Goal: Go to known website: Access a specific website the user already knows

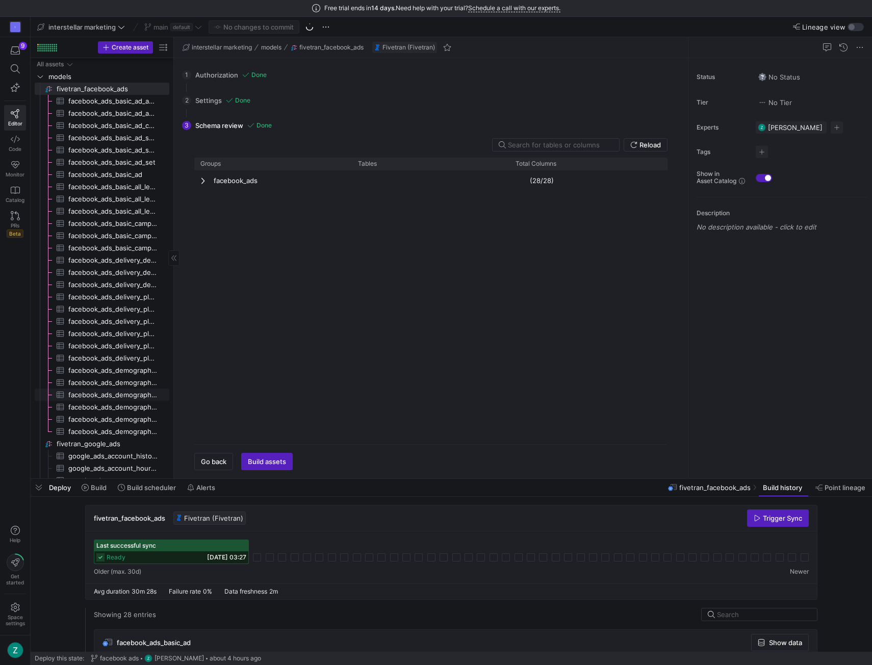
scroll to position [53, 0]
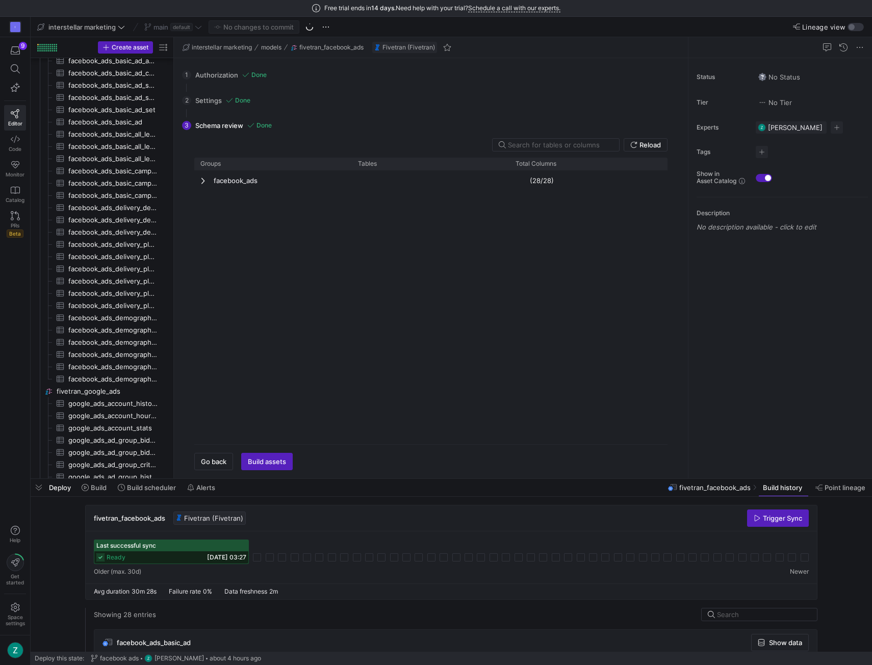
drag, startPoint x: 662, startPoint y: 9, endPoint x: 945, endPoint y: -1, distance: 283.6
click at [871, 0] on html "Free trial ends [DATE]. Need help with your trial? Schedule a call with our exp…" at bounding box center [436, 332] width 872 height 665
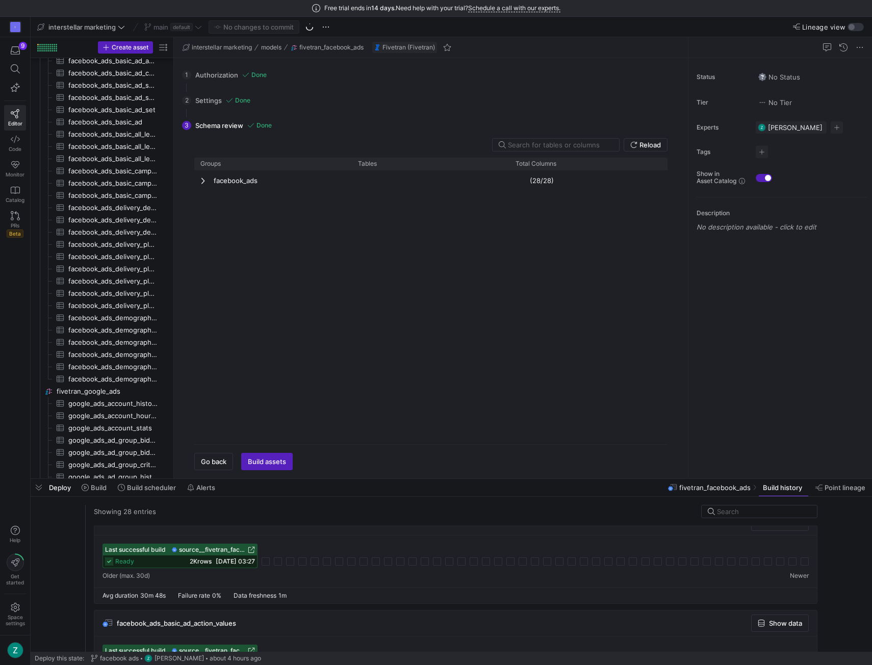
scroll to position [23, 0]
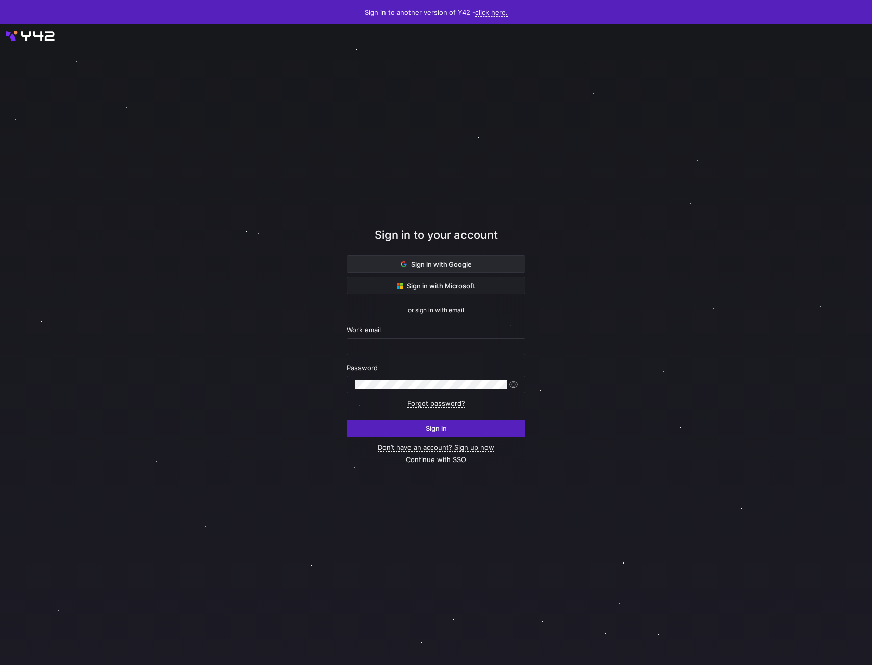
click at [434, 266] on span "Sign in with Google" at bounding box center [436, 264] width 71 height 8
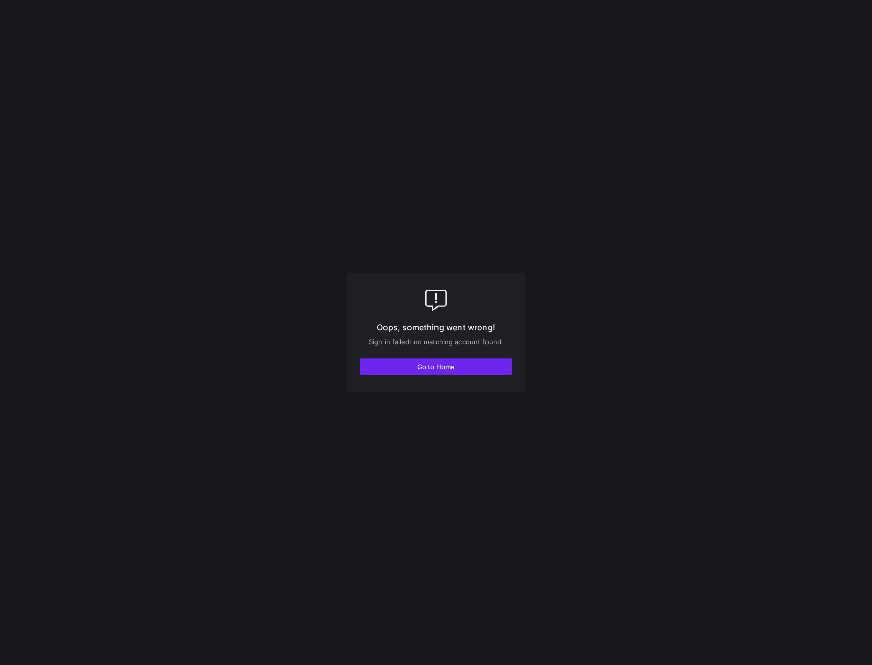
click at [414, 365] on span "button" at bounding box center [436, 366] width 152 height 16
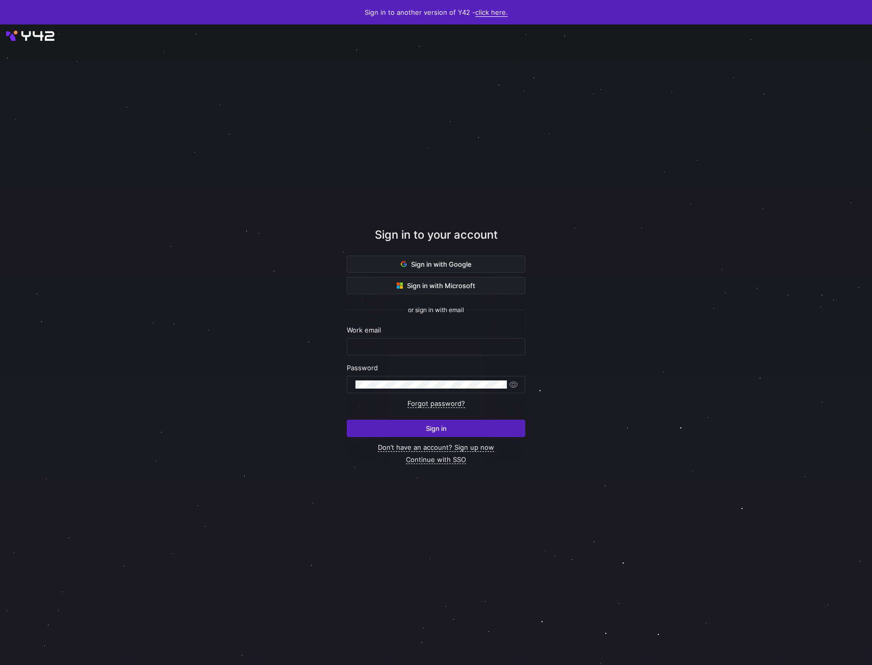
click at [499, 13] on link "click here." at bounding box center [491, 12] width 33 height 9
click at [488, 45] on span "V2" at bounding box center [487, 44] width 12 height 8
click at [397, 261] on span at bounding box center [435, 264] width 177 height 16
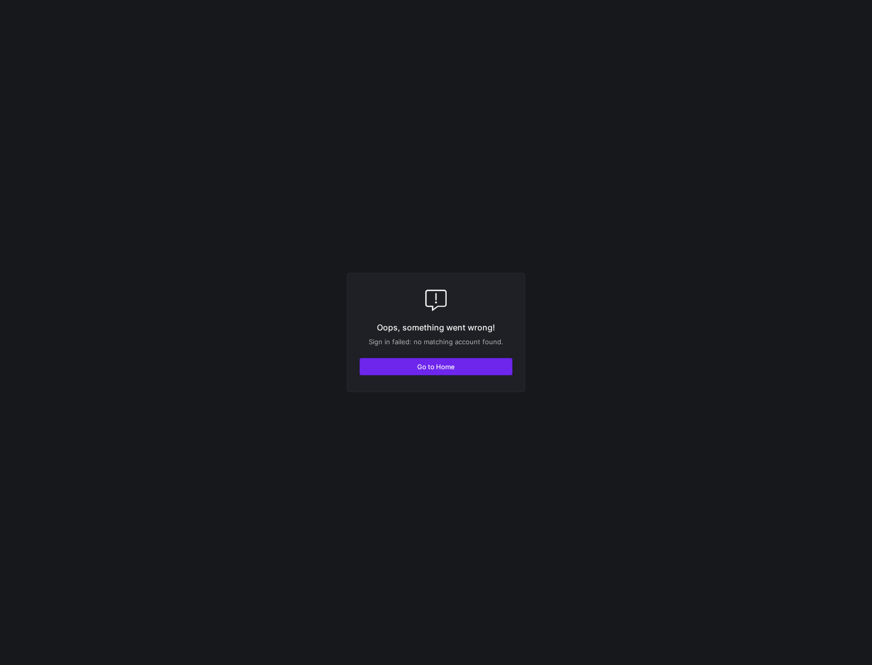
click at [405, 360] on span "button" at bounding box center [436, 366] width 152 height 16
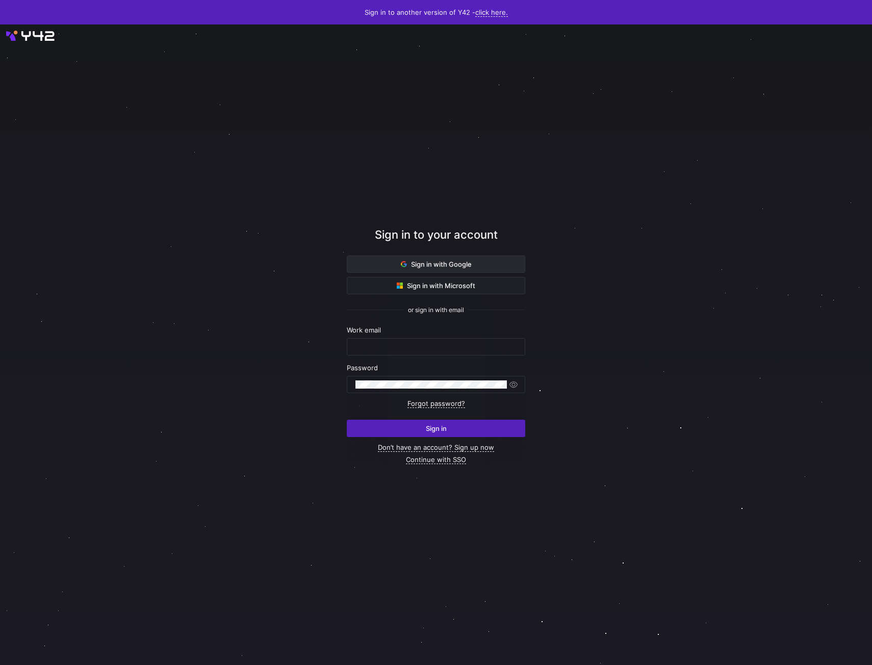
click at [411, 263] on span "Sign in with Google" at bounding box center [436, 264] width 71 height 8
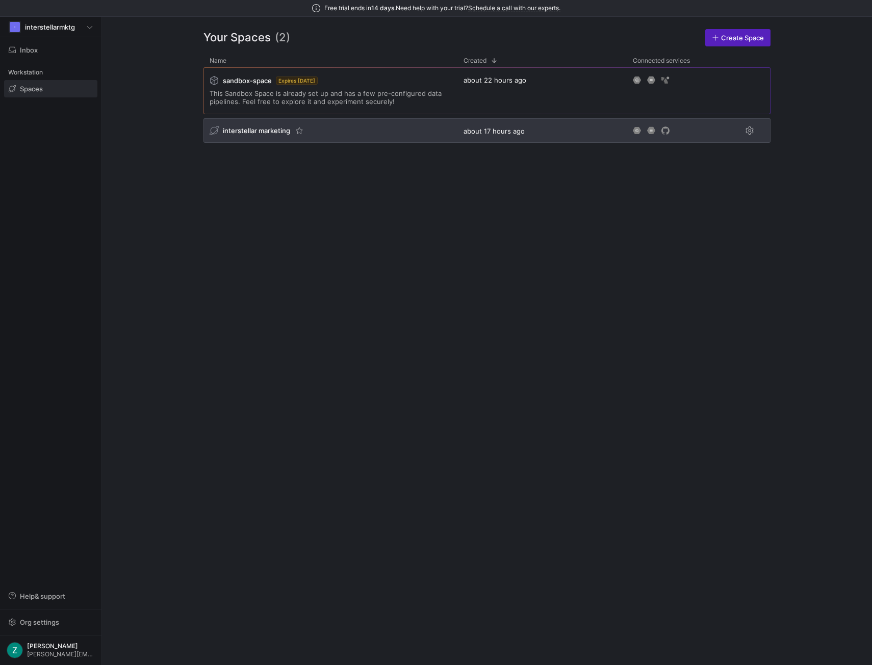
click at [368, 135] on div "interstellar marketing" at bounding box center [330, 130] width 254 height 24
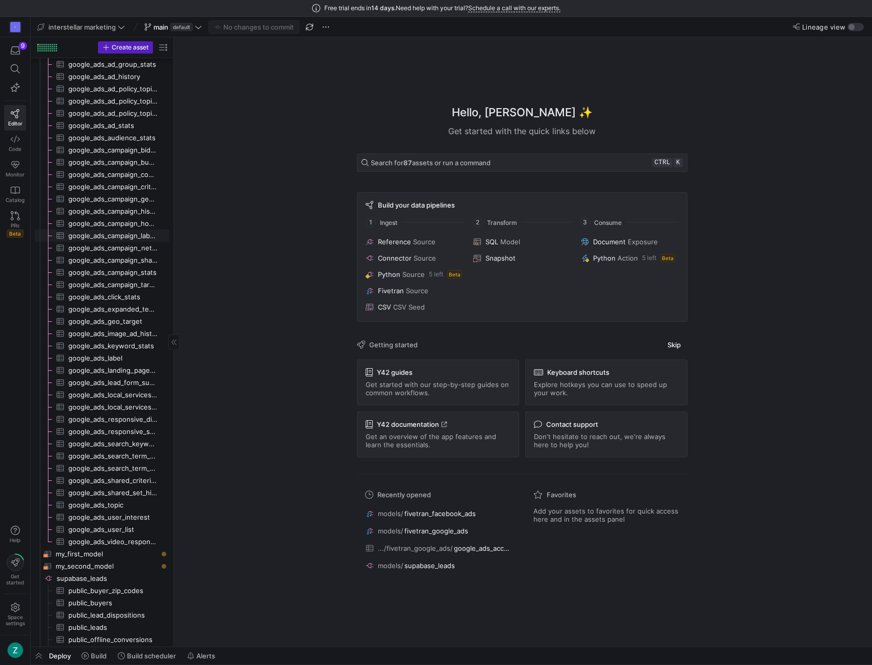
scroll to position [504, 0]
